Goal: Use online tool/utility: Utilize a website feature to perform a specific function

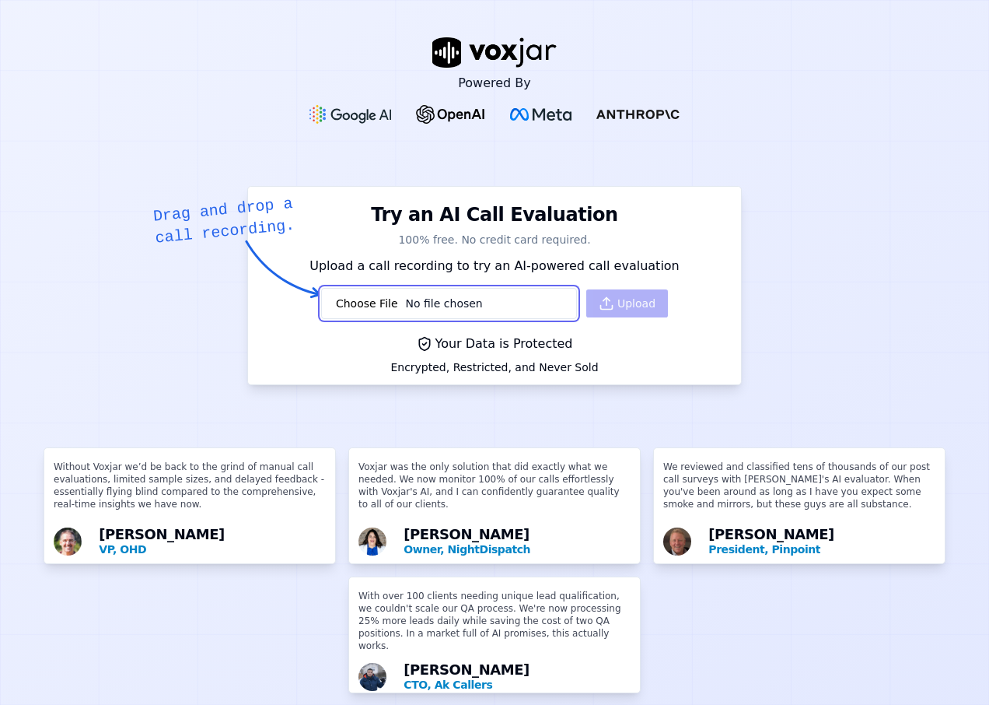
click at [442, 296] on input "file" at bounding box center [449, 303] width 256 height 31
type input "C:\fakepath\20250820-102819_727020079-all.mp3"
click at [599, 296] on icon "button" at bounding box center [607, 304] width 16 height 16
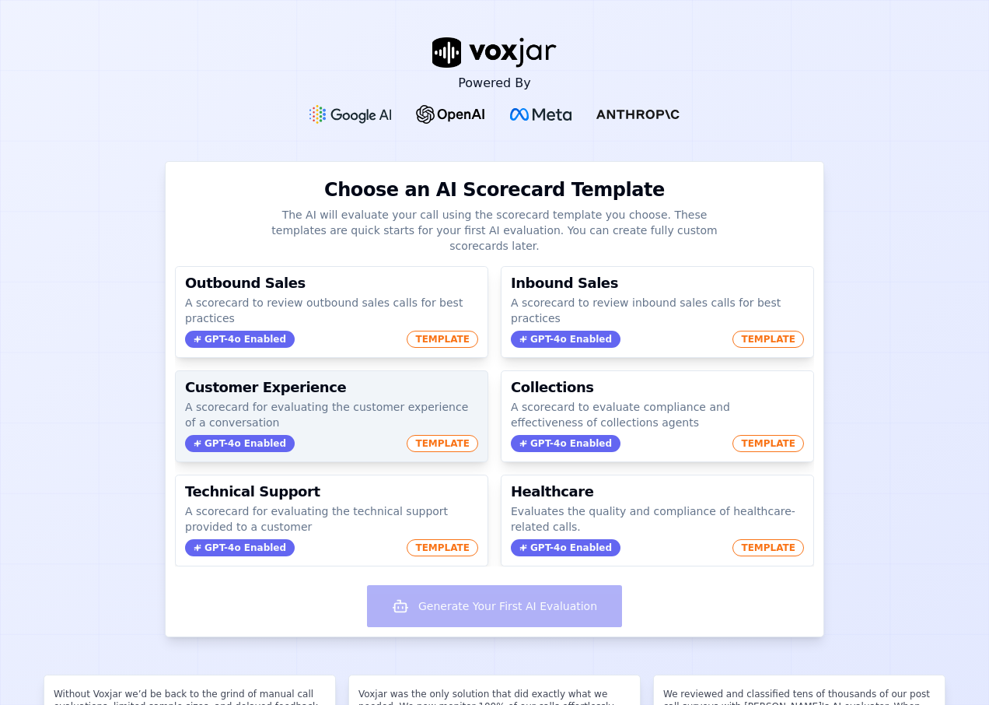
click at [430, 435] on span "TEMPLATE" at bounding box center [443, 443] width 72 height 17
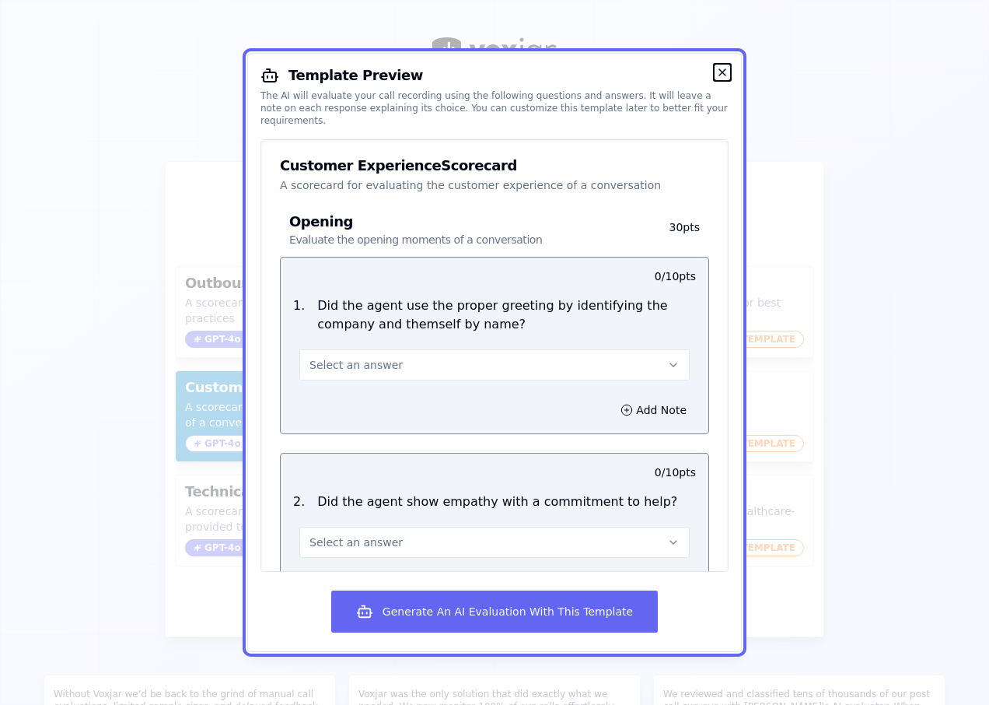
click at [720, 69] on icon "button" at bounding box center [722, 72] width 12 height 12
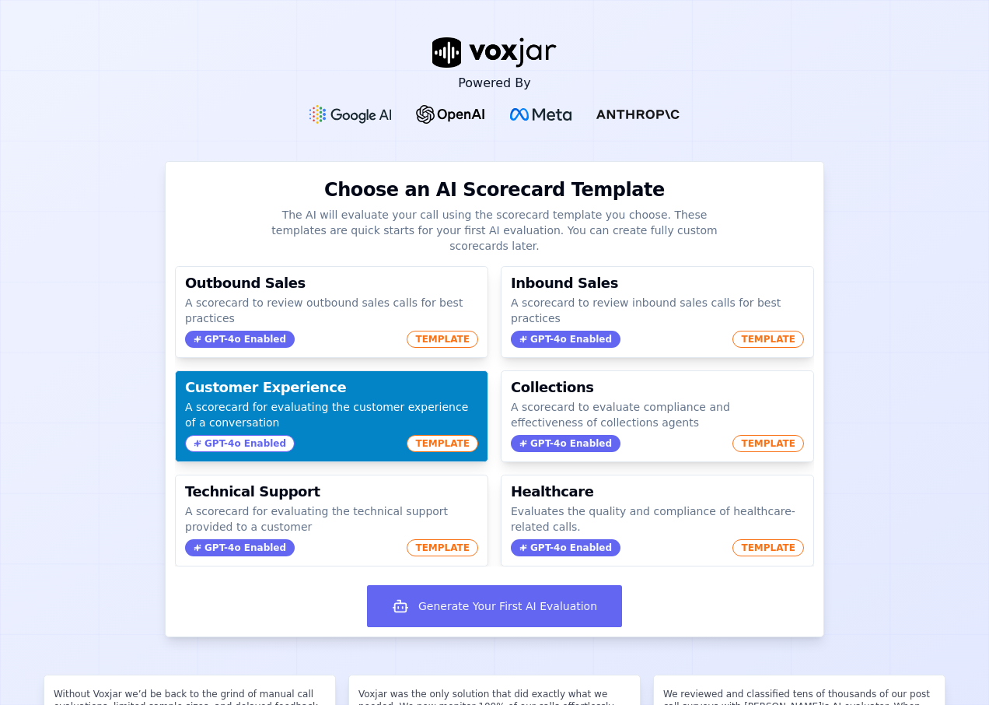
click at [283, 399] on p "A scorecard for evaluating the customer experience of a conversation" at bounding box center [331, 414] width 293 height 31
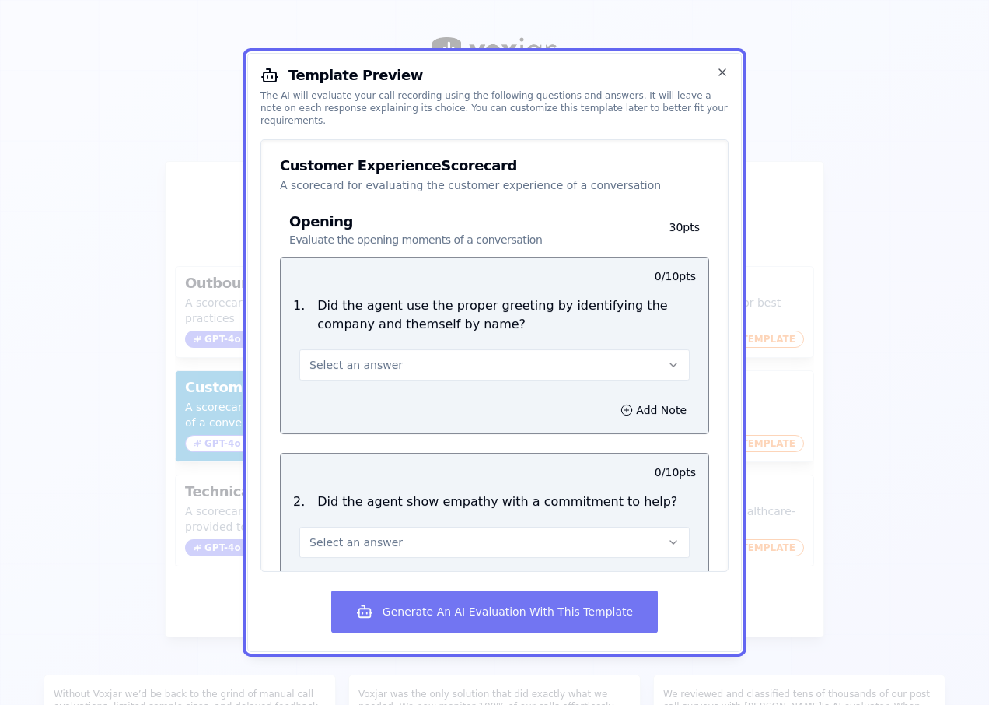
click at [586, 614] on button "Generate An AI Evaluation With This Template" at bounding box center [494, 611] width 327 height 42
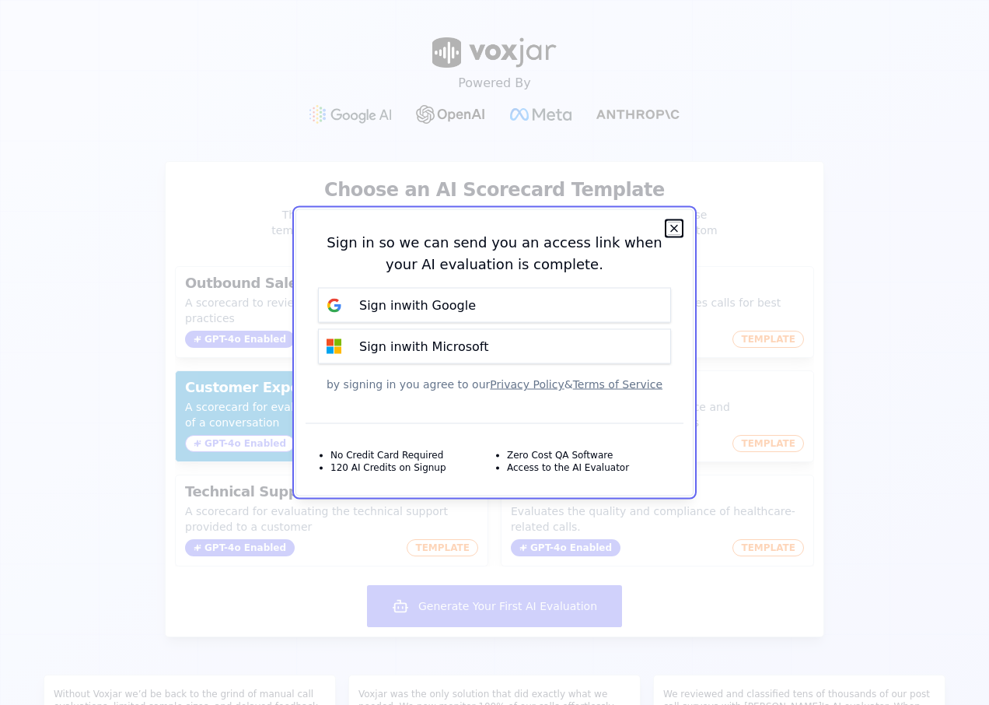
click at [675, 232] on icon "button" at bounding box center [674, 228] width 12 height 12
